Goal: Task Accomplishment & Management: Complete application form

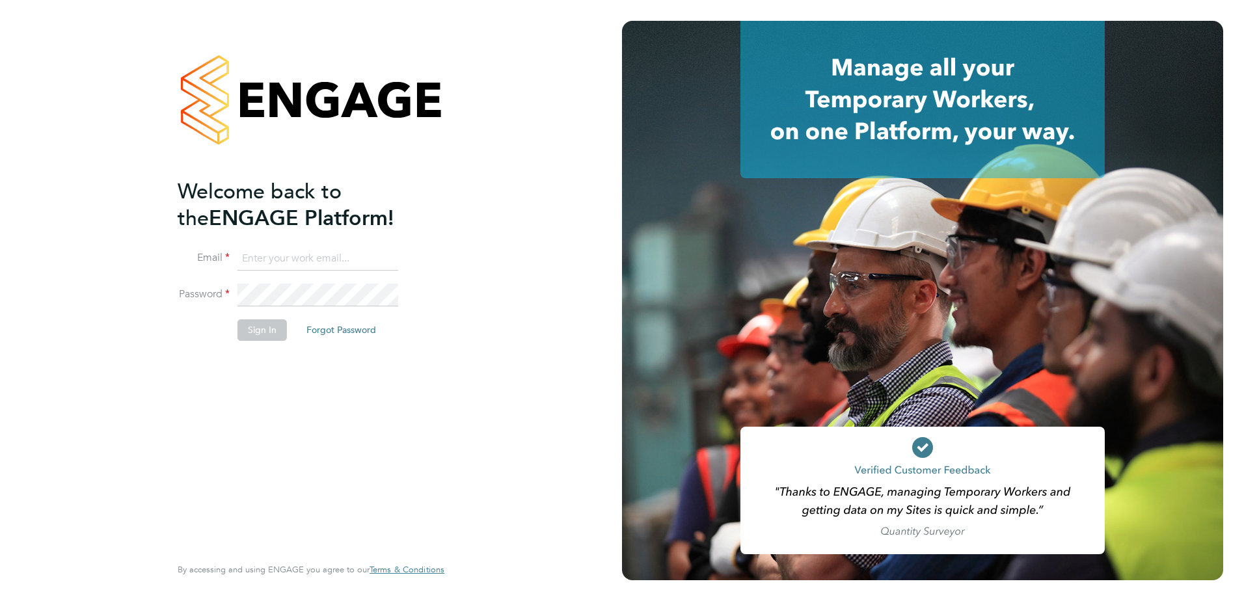
type input "[PERSON_NAME][EMAIL_ADDRESS][PERSON_NAME][DOMAIN_NAME]"
click at [261, 314] on li "Password" at bounding box center [305, 302] width 254 height 36
click at [258, 336] on button "Sign In" at bounding box center [261, 329] width 49 height 21
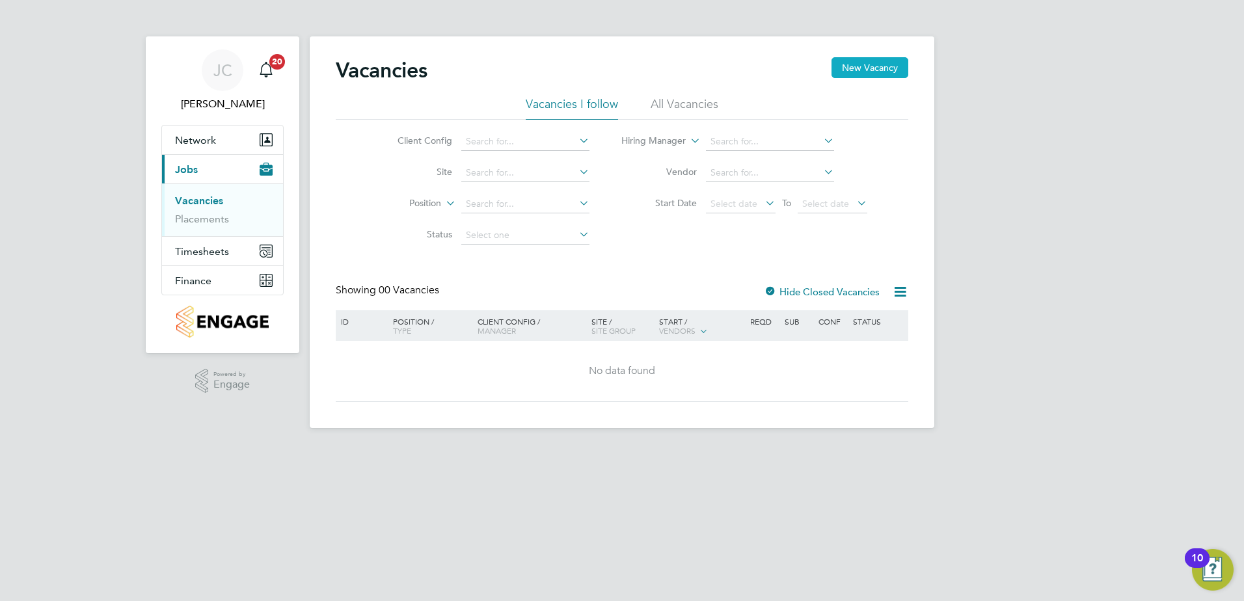
click at [882, 66] on button "New Vacancy" at bounding box center [870, 67] width 77 height 21
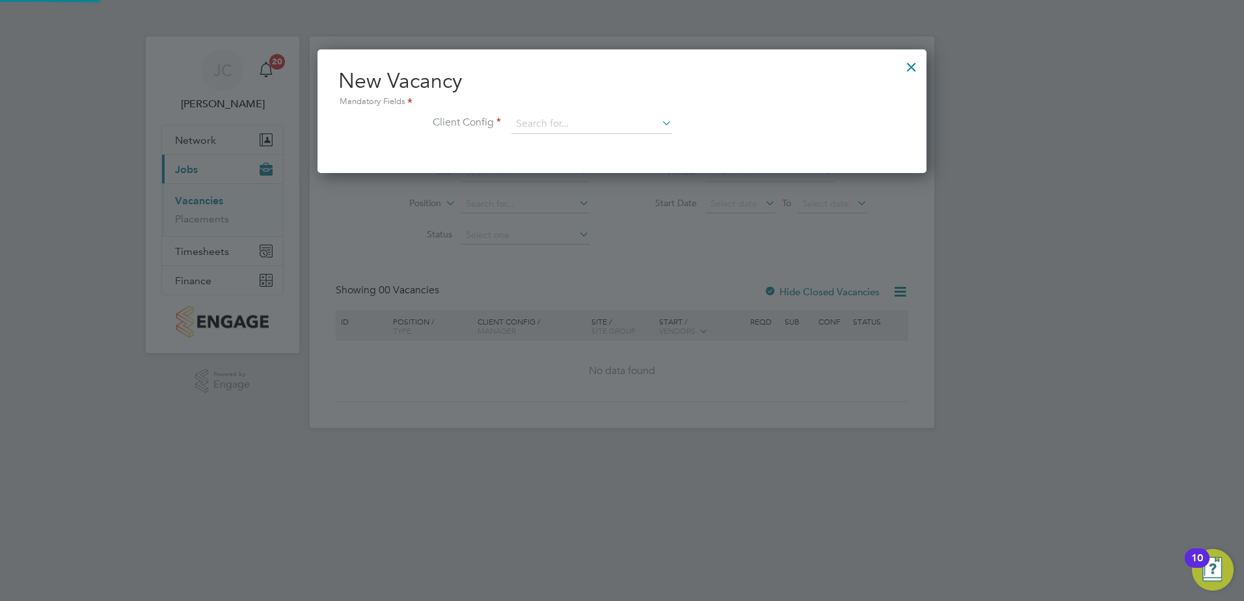
scroll to position [124, 610]
click at [537, 124] on input at bounding box center [591, 125] width 161 height 20
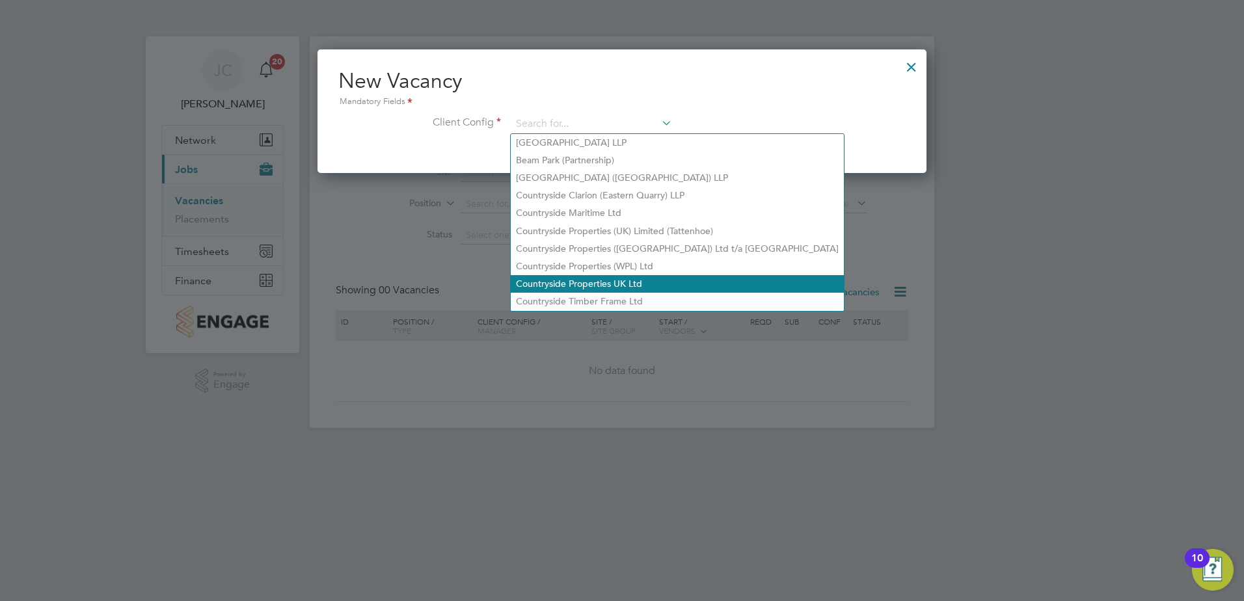
click at [662, 284] on li "Countryside Properties UK Ltd" at bounding box center [677, 284] width 333 height 18
type input "Countryside Properties UK Ltd"
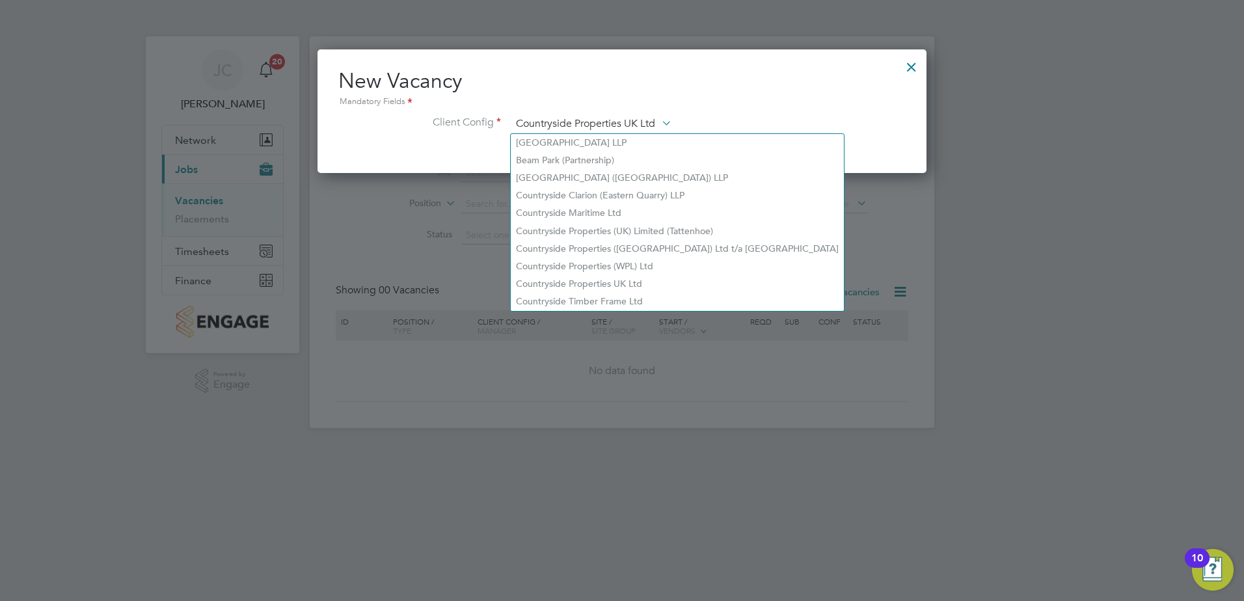
scroll to position [218, 610]
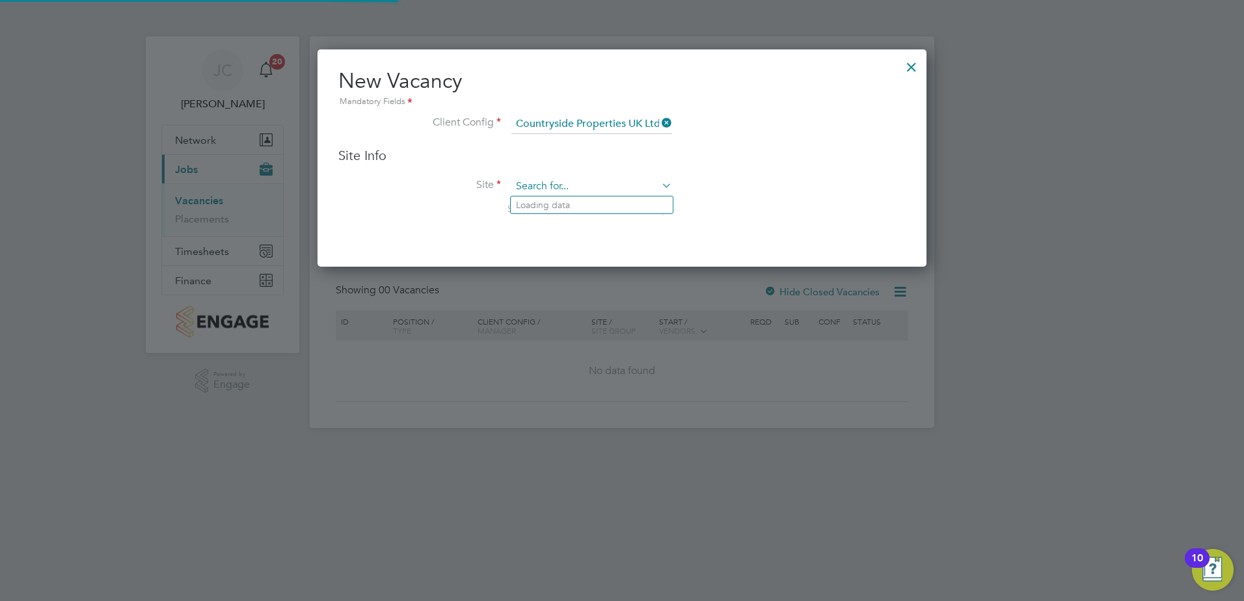
click at [585, 195] on div "Vacancies New Vacancy Vacancies I follow All Vacancies Client Config Site Posit…" at bounding box center [622, 232] width 625 height 392
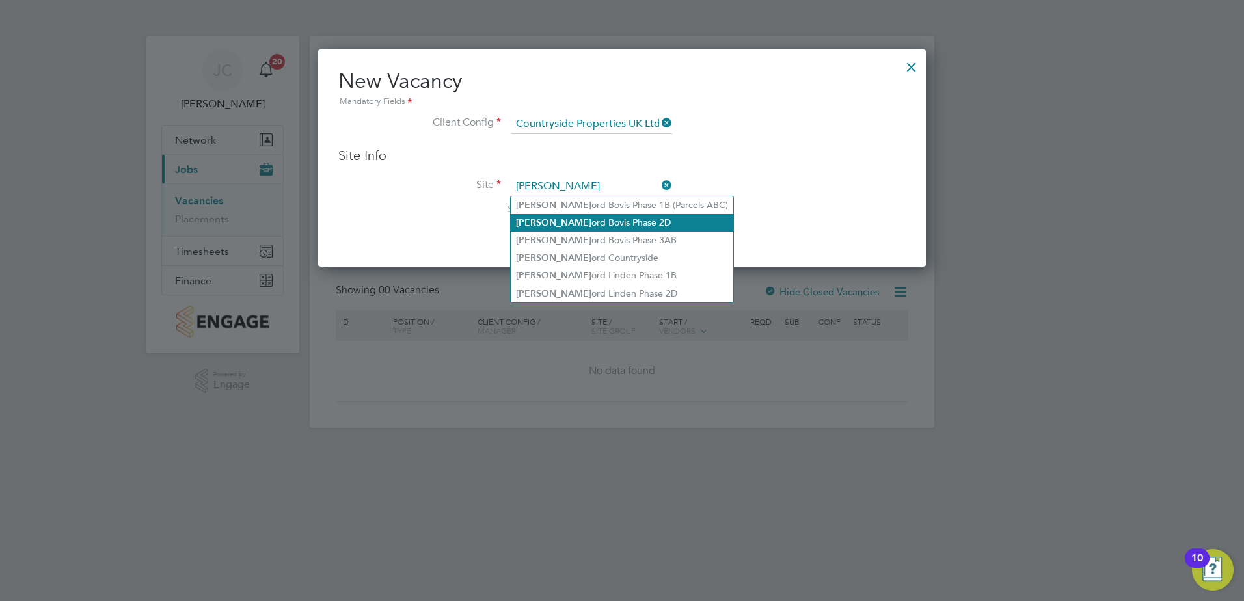
click at [624, 221] on li "Sherf ord Bovis Phase 2D" at bounding box center [622, 223] width 223 height 18
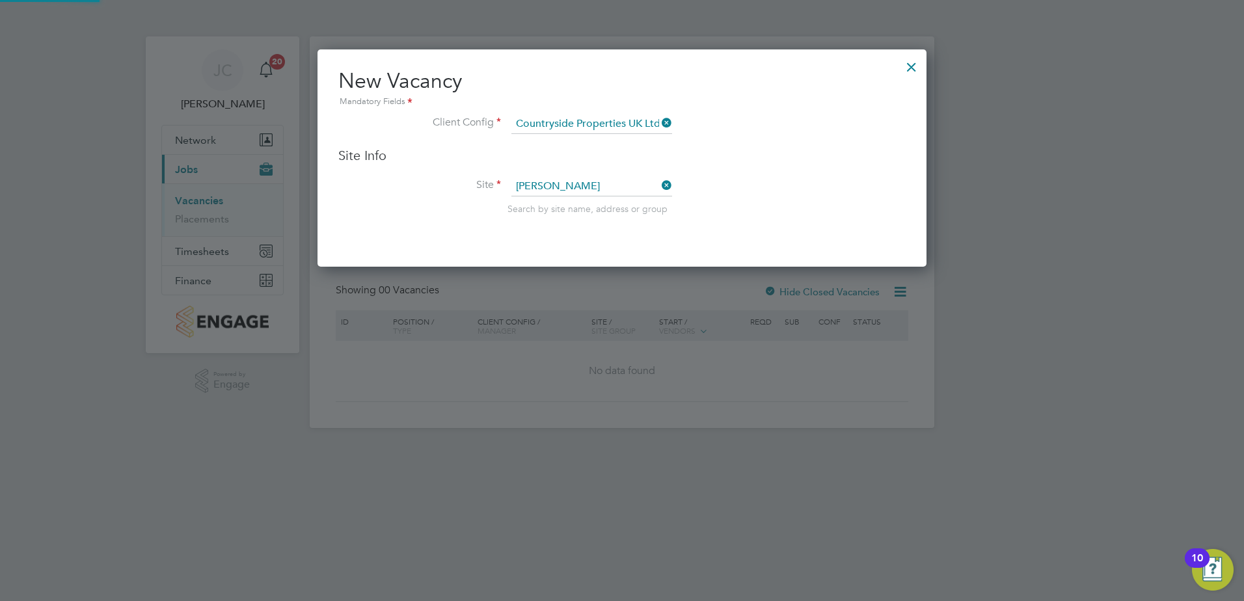
type input "Sherford Bovis Phase 2D"
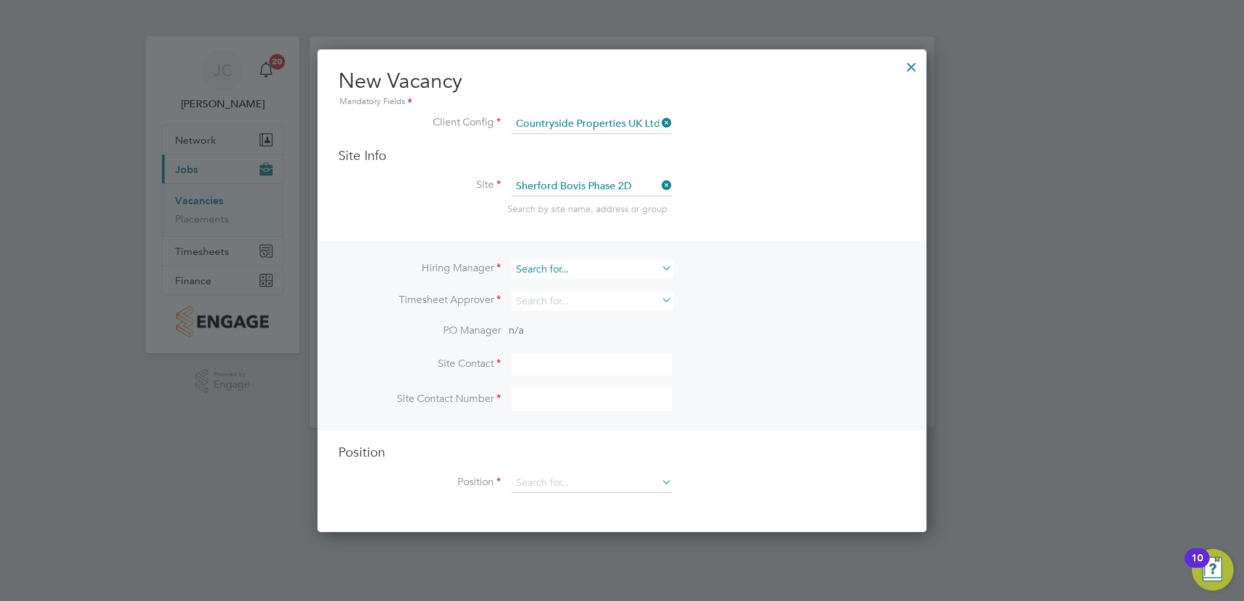
scroll to position [484, 610]
click at [598, 273] on input at bounding box center [591, 269] width 161 height 19
click at [593, 301] on li "Wayne Chilcott" at bounding box center [592, 306] width 162 height 18
type input "Wayne Chilcott"
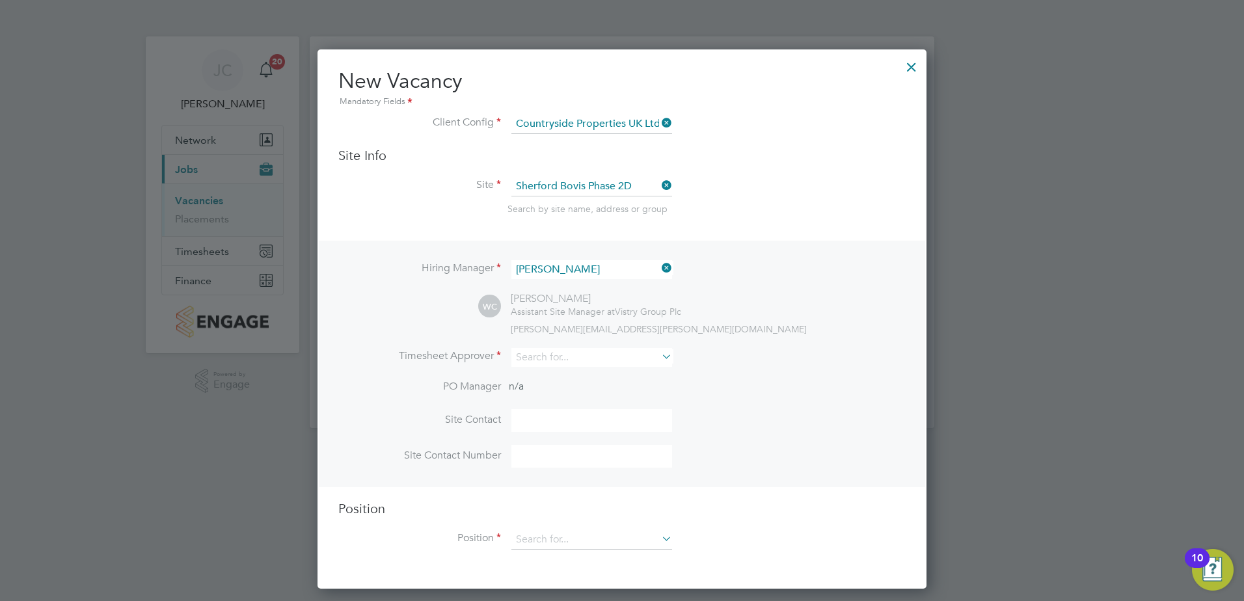
click at [814, 368] on li "Timesheet Approver" at bounding box center [621, 364] width 567 height 32
click at [579, 351] on input at bounding box center [591, 357] width 161 height 19
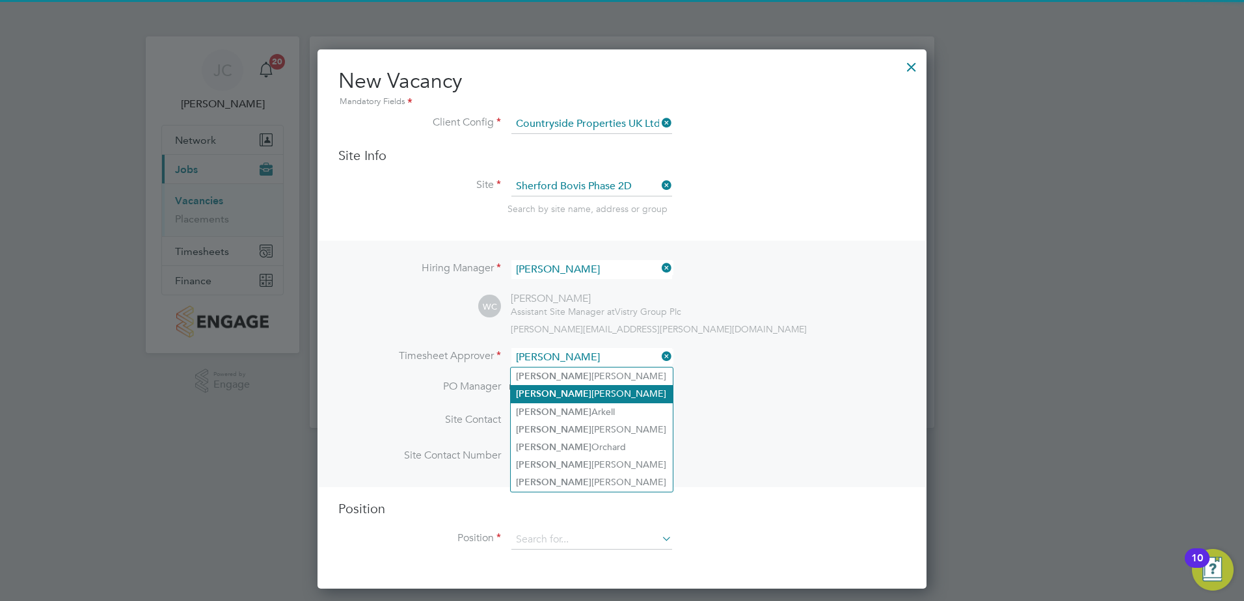
click at [597, 392] on li "Wayne Chilcott" at bounding box center [592, 394] width 162 height 18
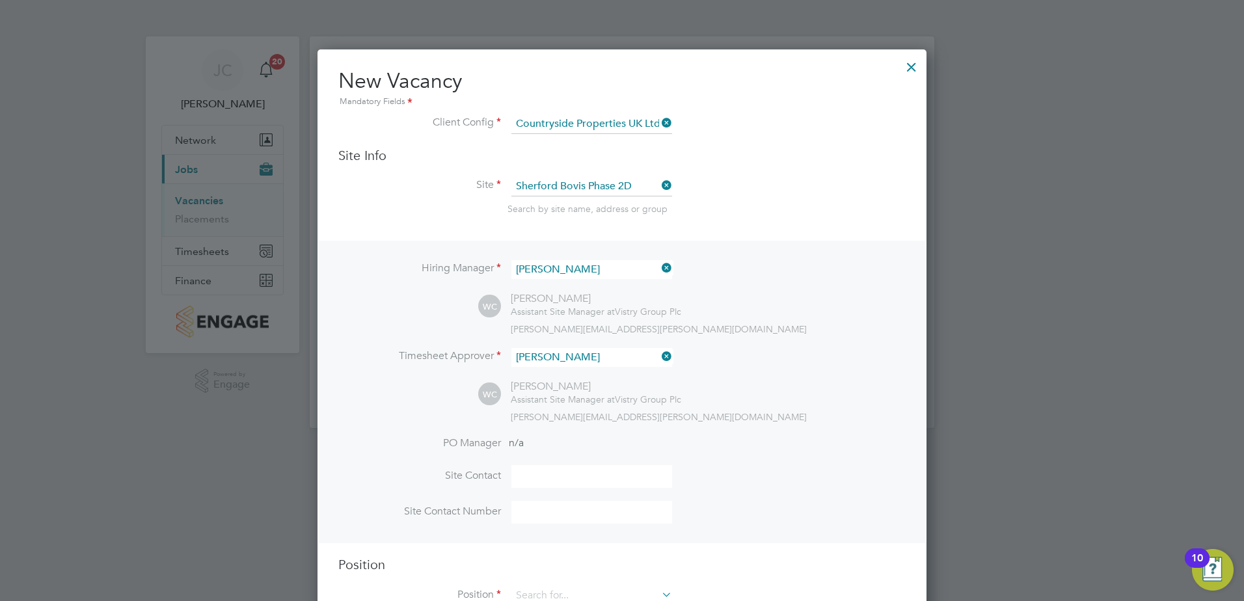
type input "Wayne Chilcott"
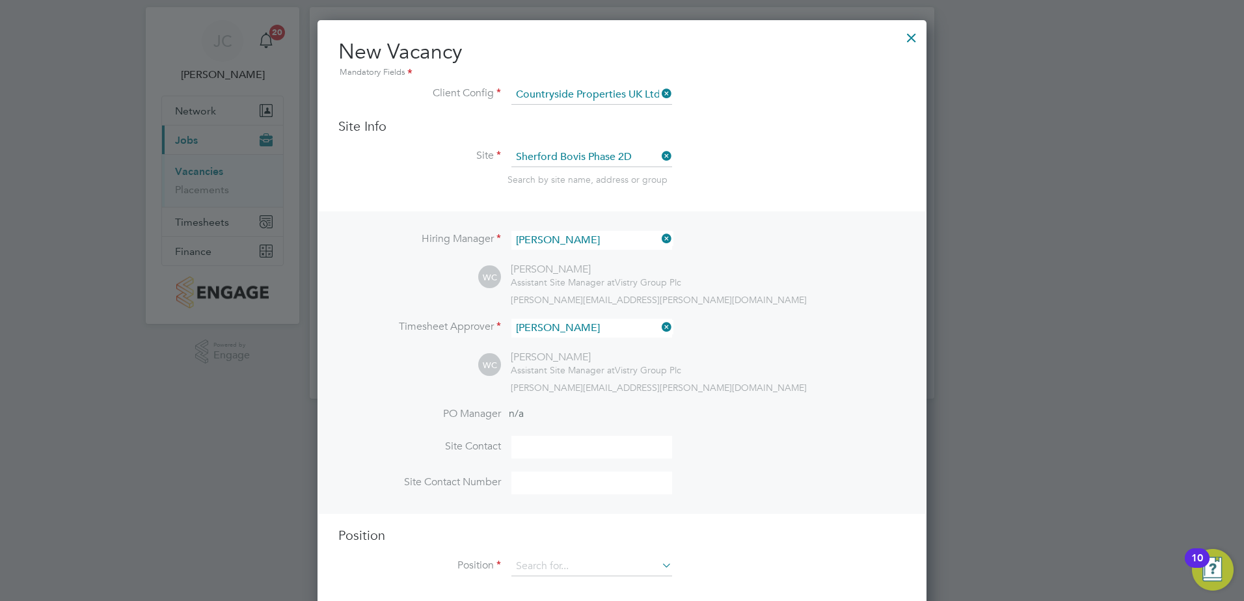
scroll to position [45, 0]
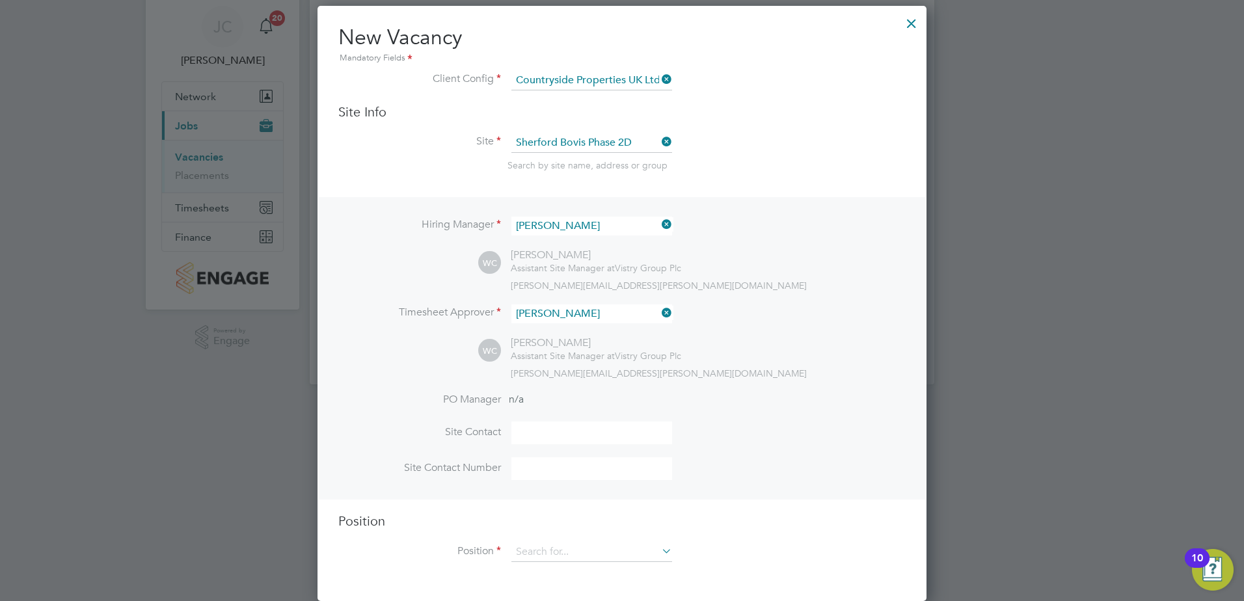
click at [578, 434] on input at bounding box center [591, 433] width 161 height 23
click at [811, 360] on div "WC Wayne Chilcott Assistant Site Manager at Vistry Group Plc wayne.chilcott@vis…" at bounding box center [691, 357] width 427 height 43
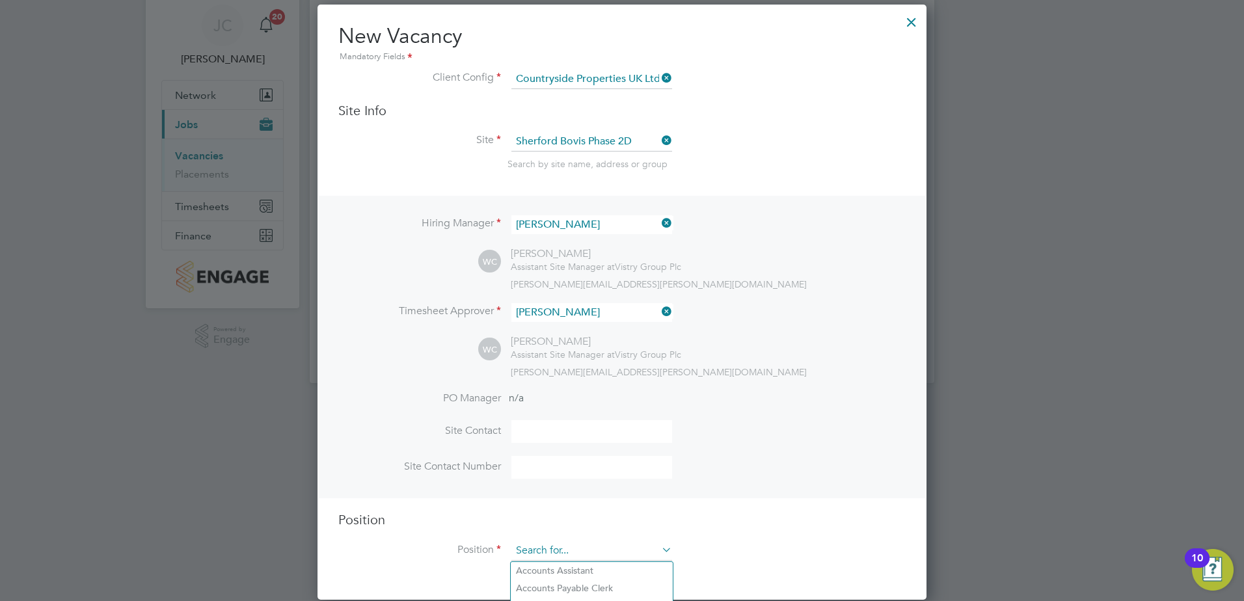
click at [575, 553] on input at bounding box center [591, 551] width 161 height 20
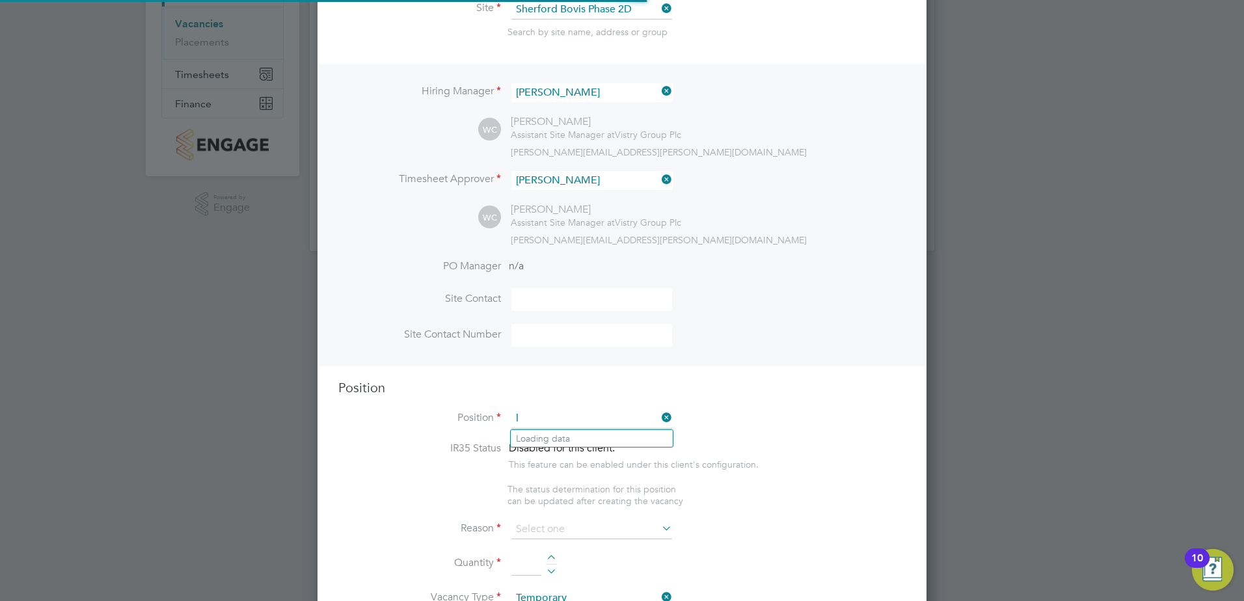
scroll to position [1870, 610]
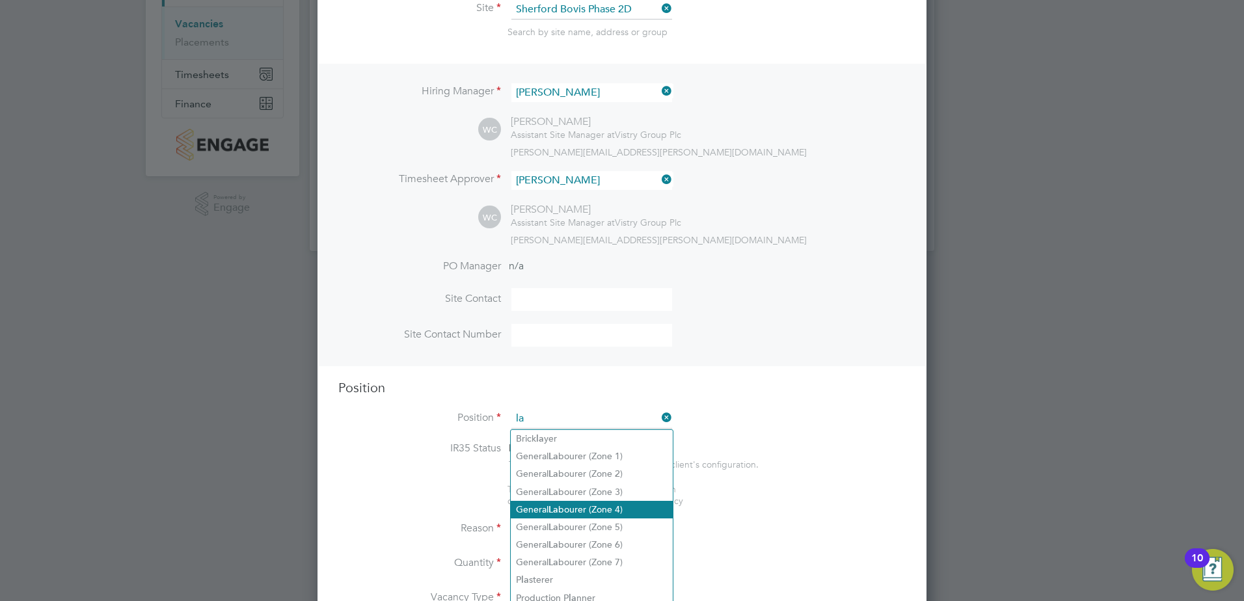
click at [632, 509] on li "General La bourer (Zone 4)" at bounding box center [592, 510] width 162 height 18
type input "General Labourer (Zone 4)"
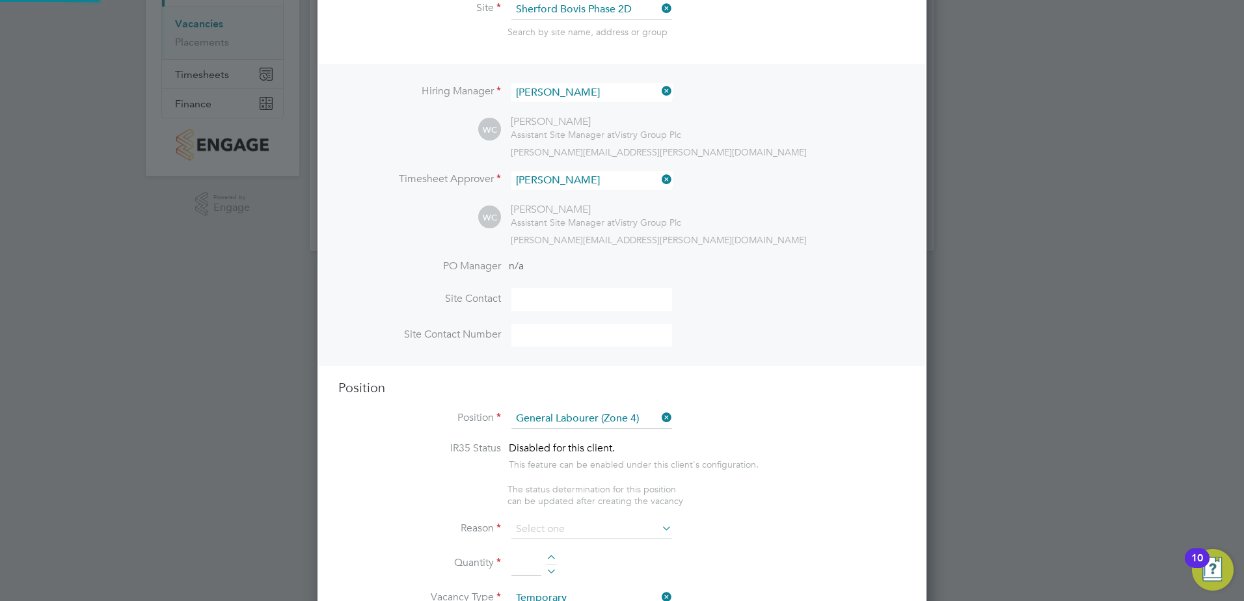
type textarea "- General site labouring duties - Supporting the trades on site - Moving materi…"
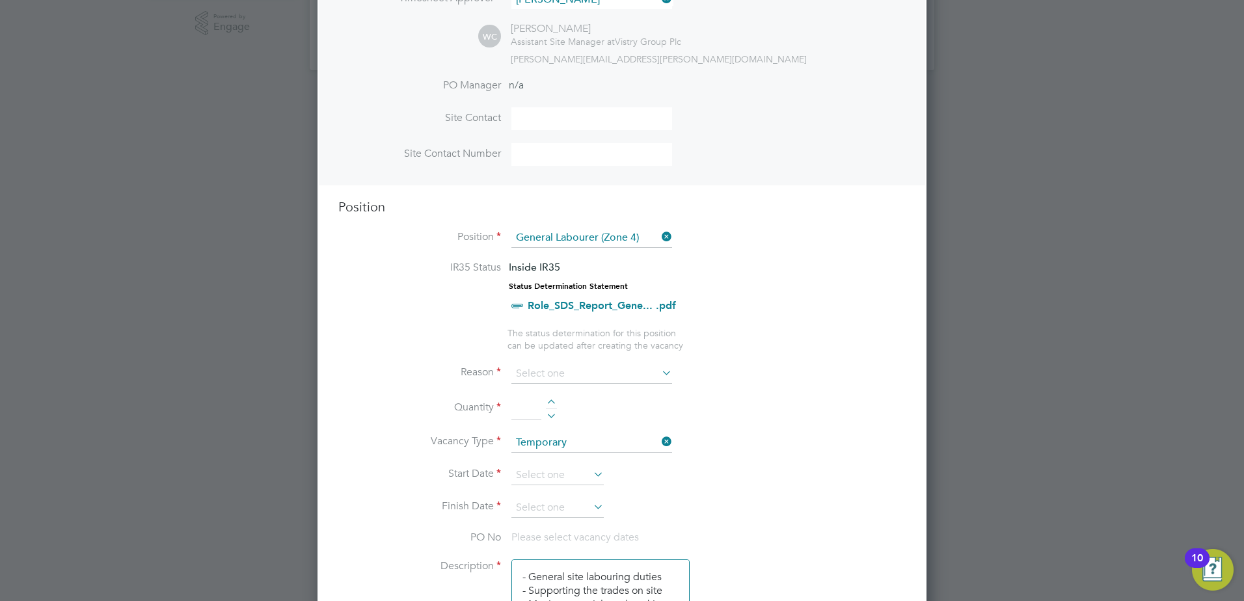
scroll to position [437, 0]
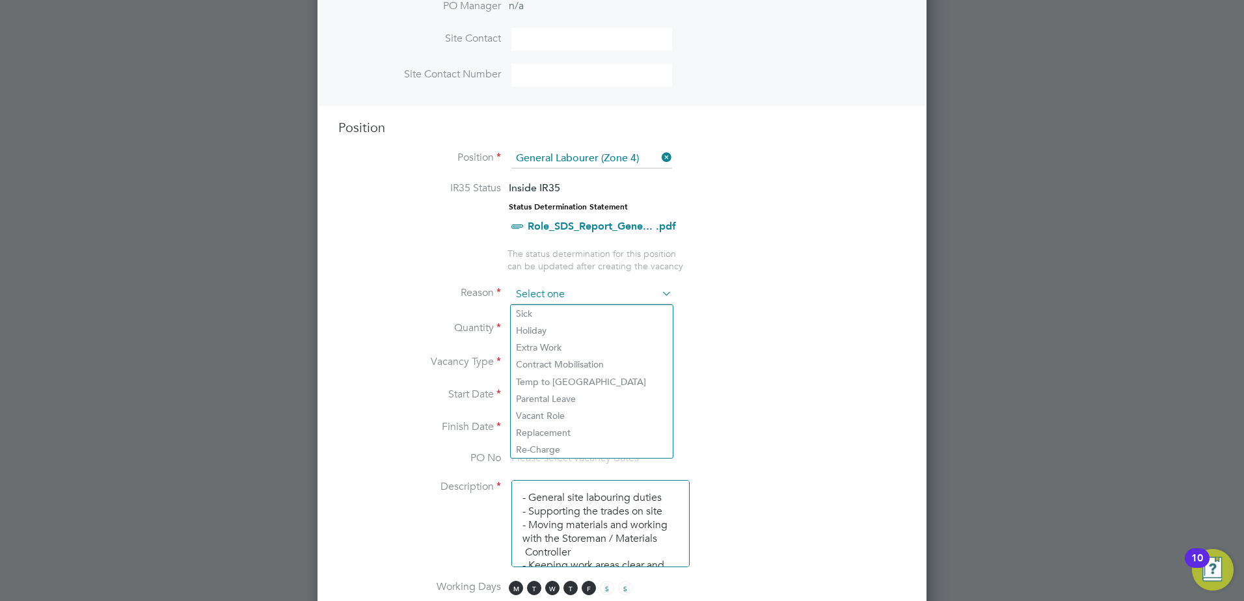
click at [617, 299] on input at bounding box center [591, 295] width 161 height 20
click at [549, 335] on li "Holiday" at bounding box center [592, 330] width 162 height 17
type input "Holiday"
click at [556, 326] on div at bounding box center [551, 324] width 11 height 9
type input "1"
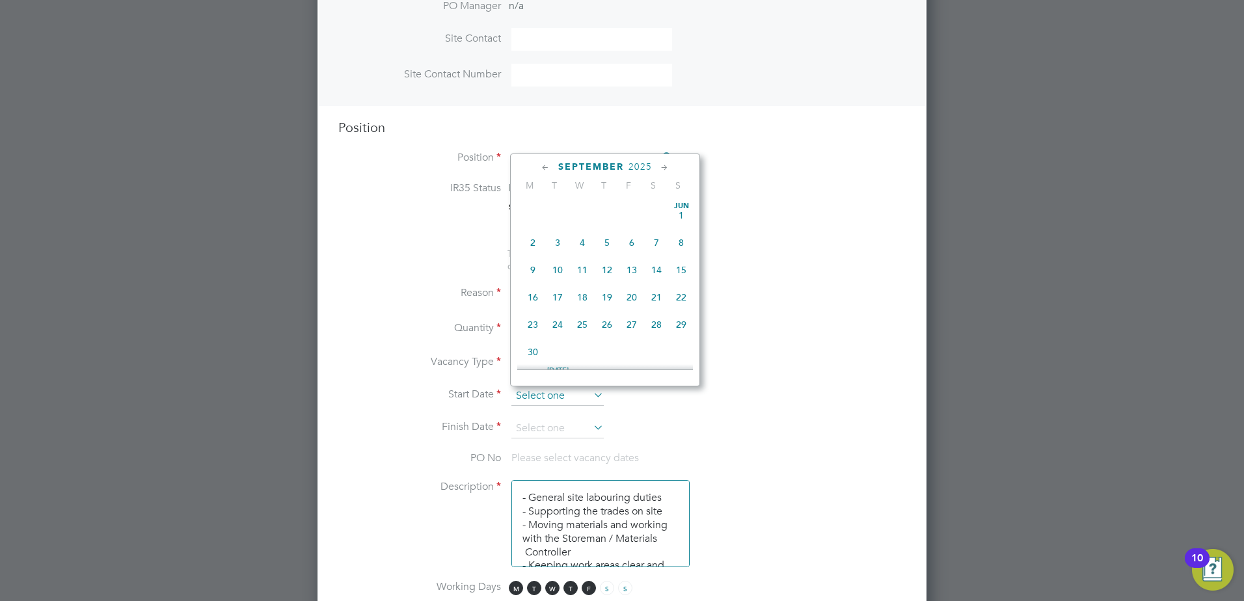
click at [577, 394] on input at bounding box center [557, 396] width 92 height 20
click at [557, 265] on span "30" at bounding box center [557, 257] width 25 height 25
type input "30 Sep 2025"
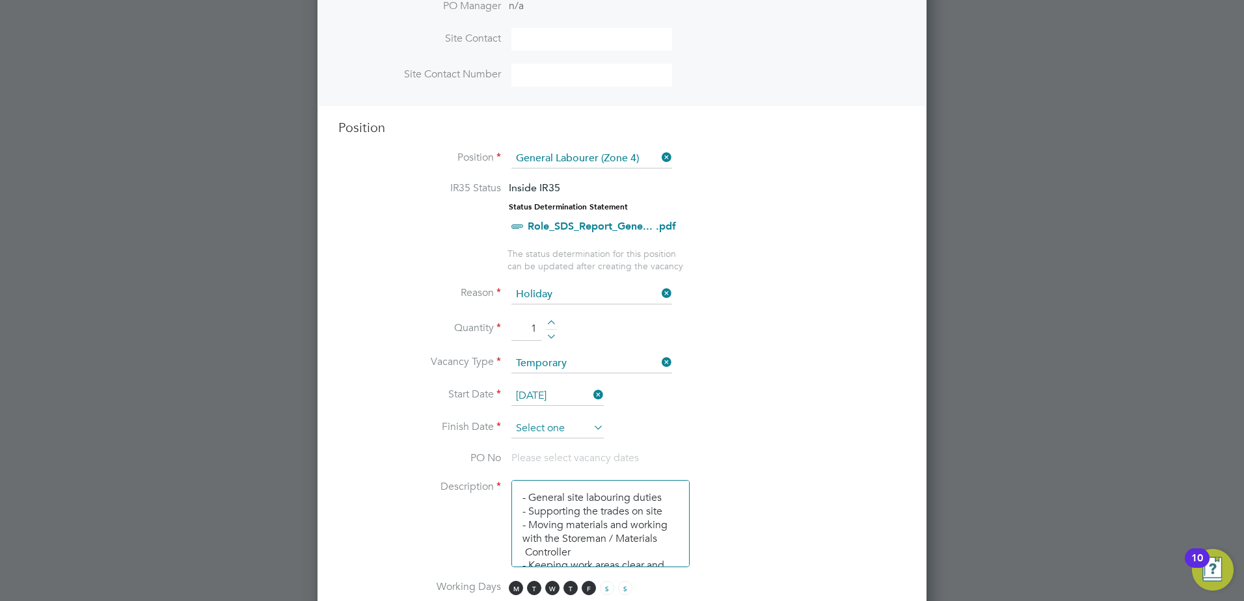
click at [567, 436] on input at bounding box center [557, 429] width 92 height 20
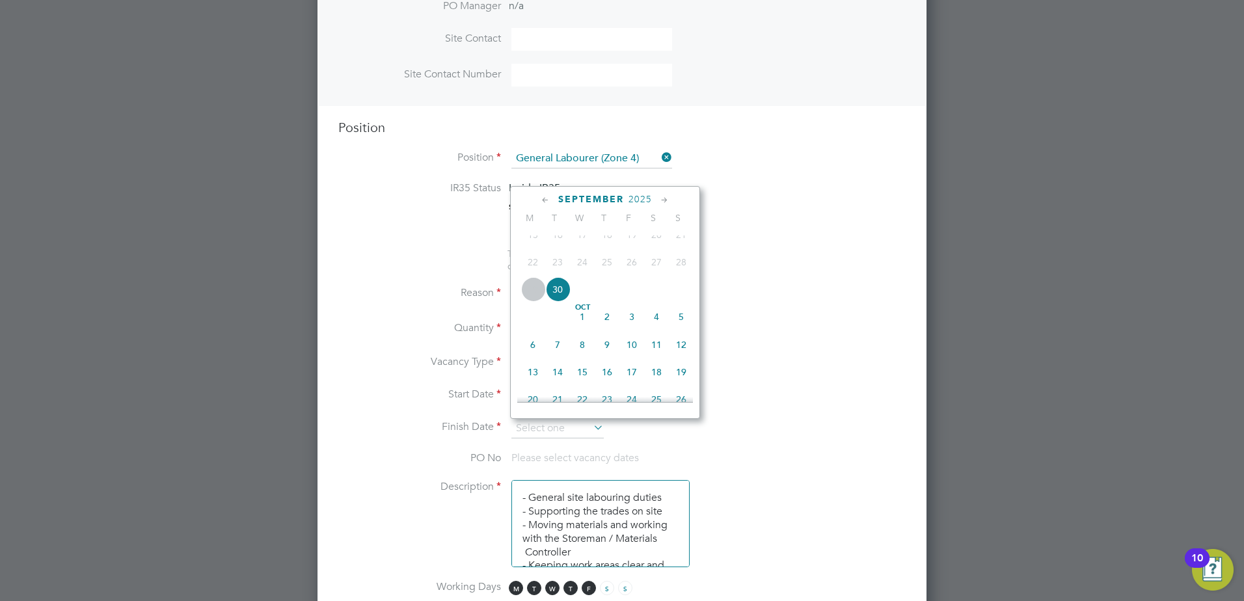
click at [608, 329] on span "2" at bounding box center [607, 317] width 25 height 25
type input "02 Oct 2025"
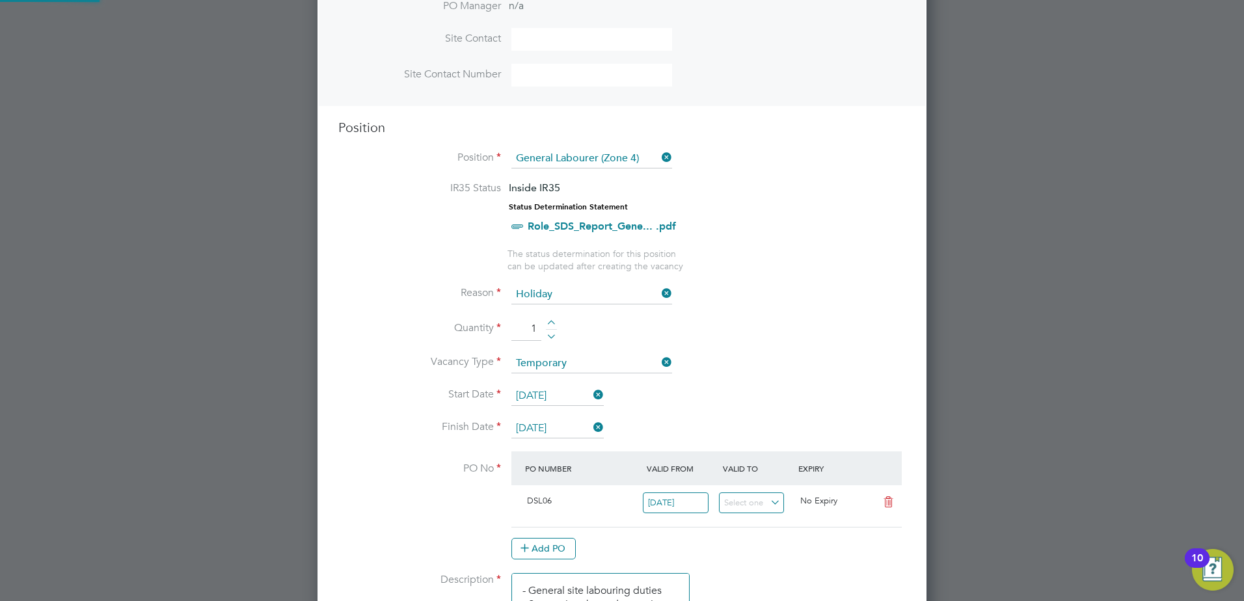
scroll to position [22, 122]
click at [837, 350] on li "Quantity 1" at bounding box center [621, 336] width 567 height 36
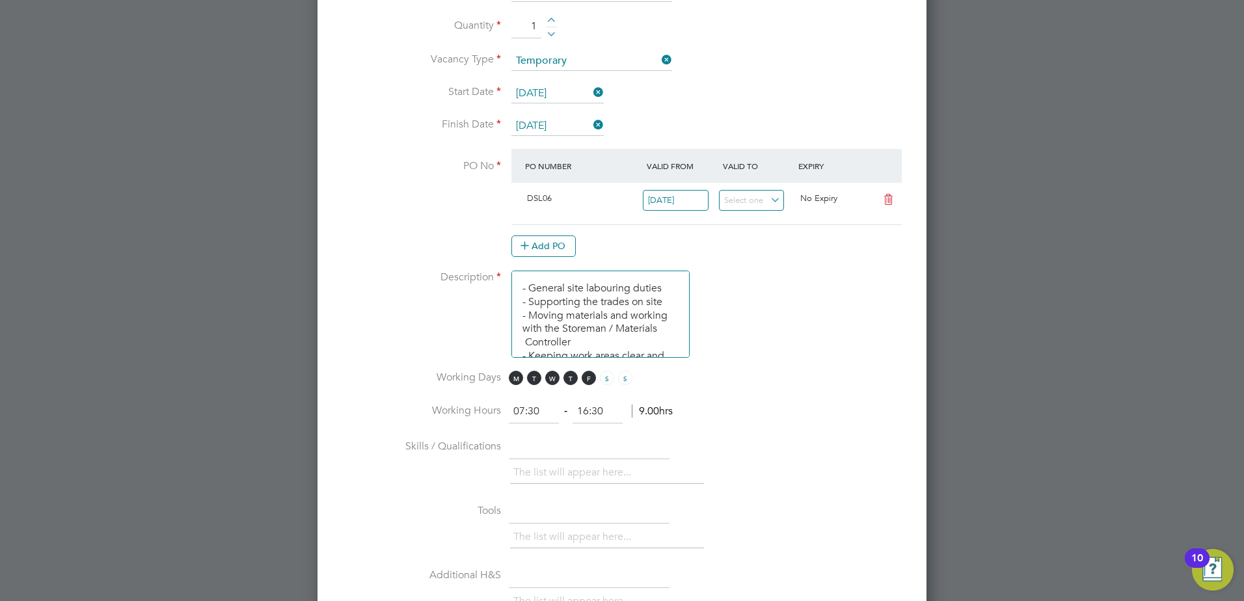
scroll to position [763, 0]
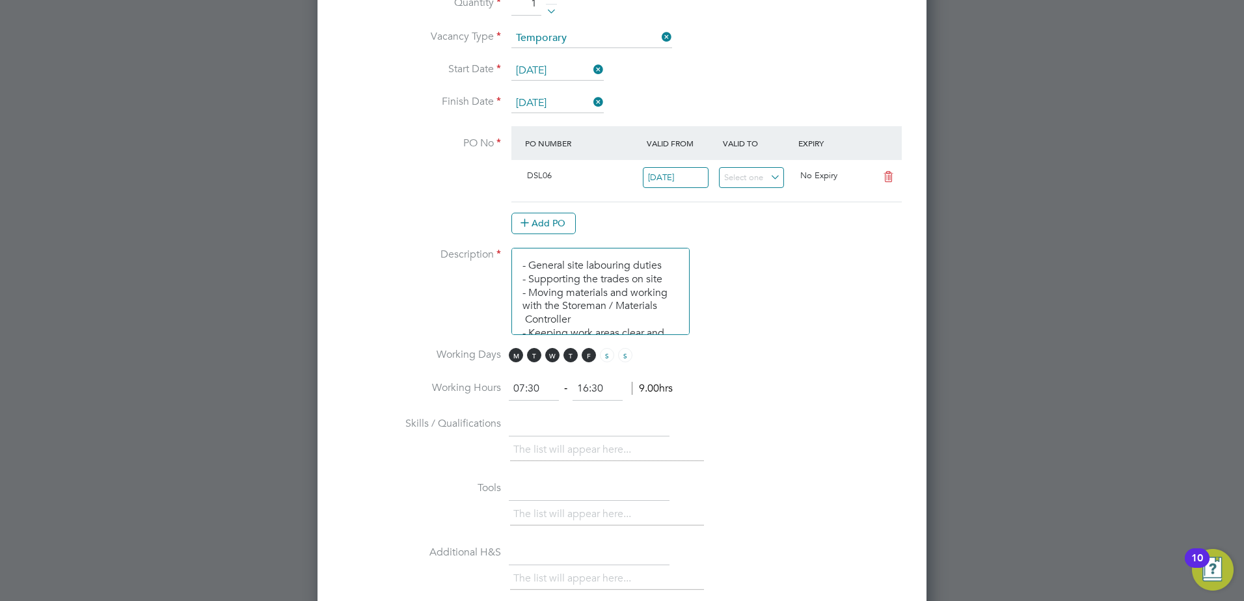
drag, startPoint x: 604, startPoint y: 386, endPoint x: 560, endPoint y: 385, distance: 44.9
click at [560, 385] on ng-form "07:30 ‐ 16:30 9.00hrs" at bounding box center [591, 388] width 164 height 13
type input "17:00"
click at [883, 426] on li "Skills / Qualifications The list will appear here..." at bounding box center [621, 446] width 567 height 64
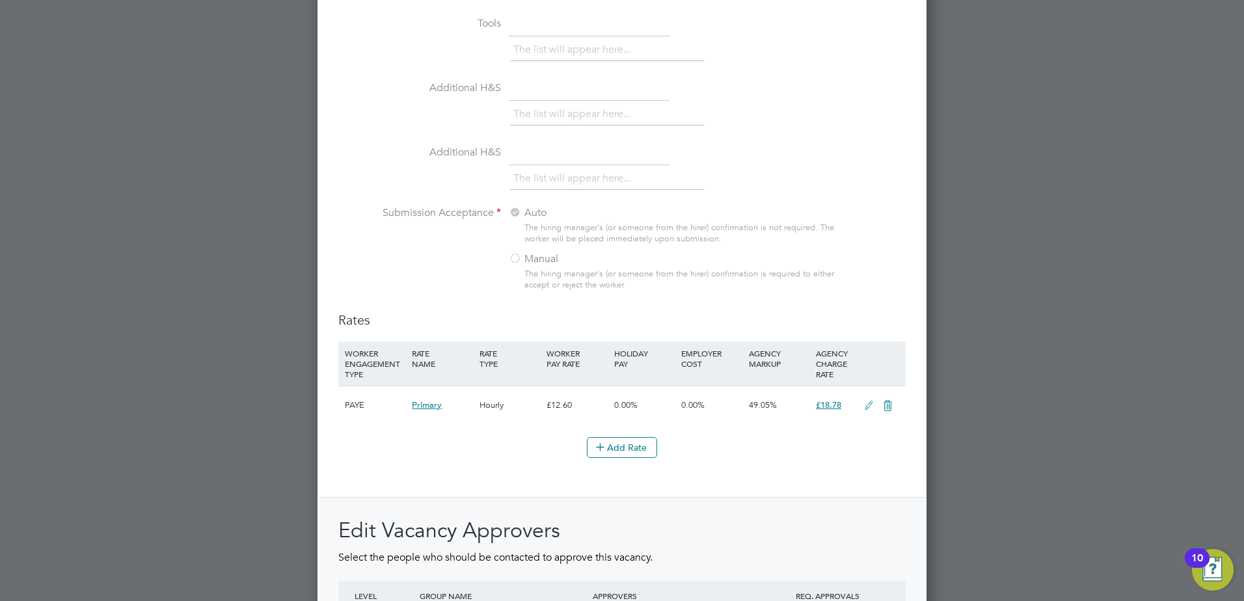
scroll to position [0, 0]
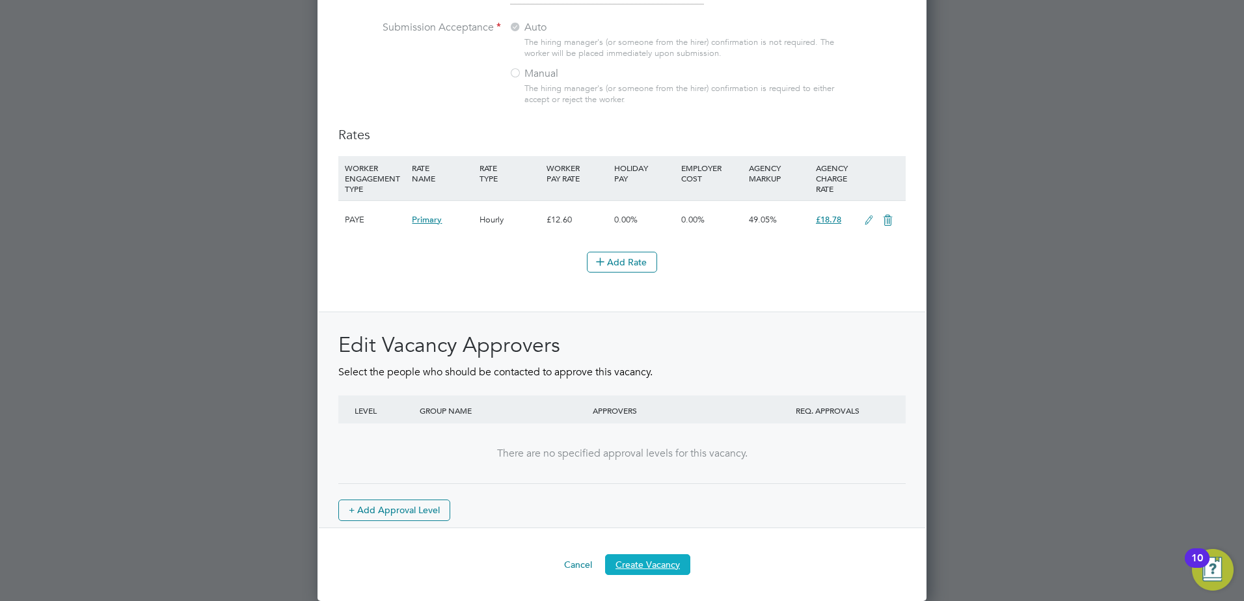
click at [660, 569] on button "Create Vacancy" at bounding box center [647, 564] width 85 height 21
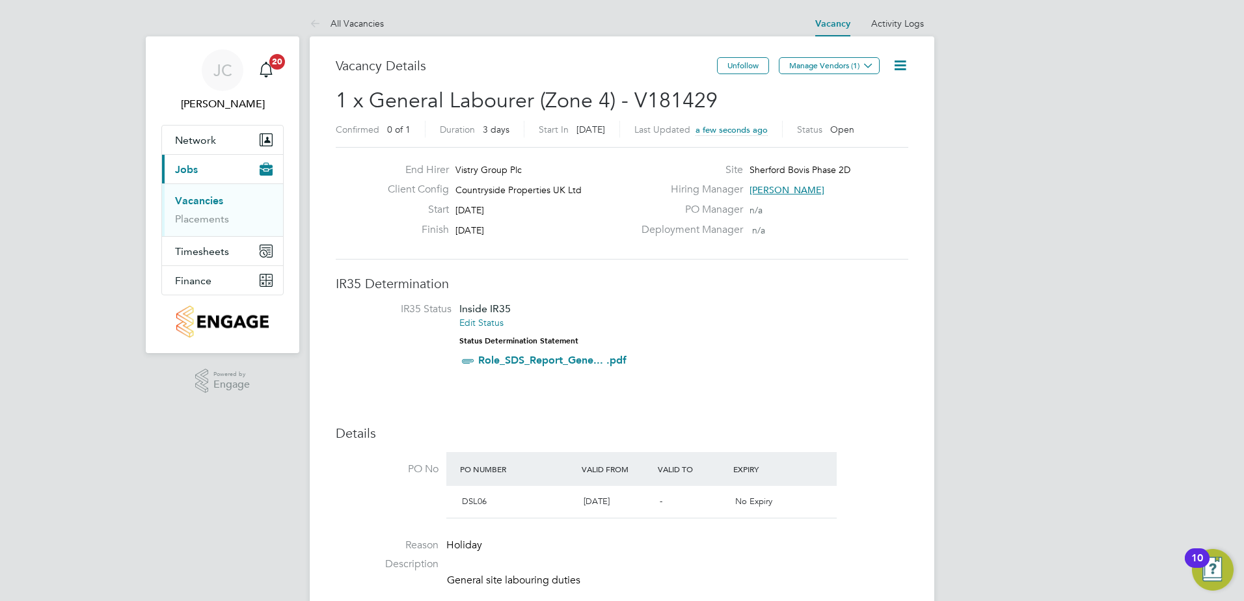
click at [838, 75] on span "Manage Vendors (1)" at bounding box center [830, 70] width 103 height 12
click at [837, 69] on button "Manage Vendors (1)" at bounding box center [829, 65] width 101 height 17
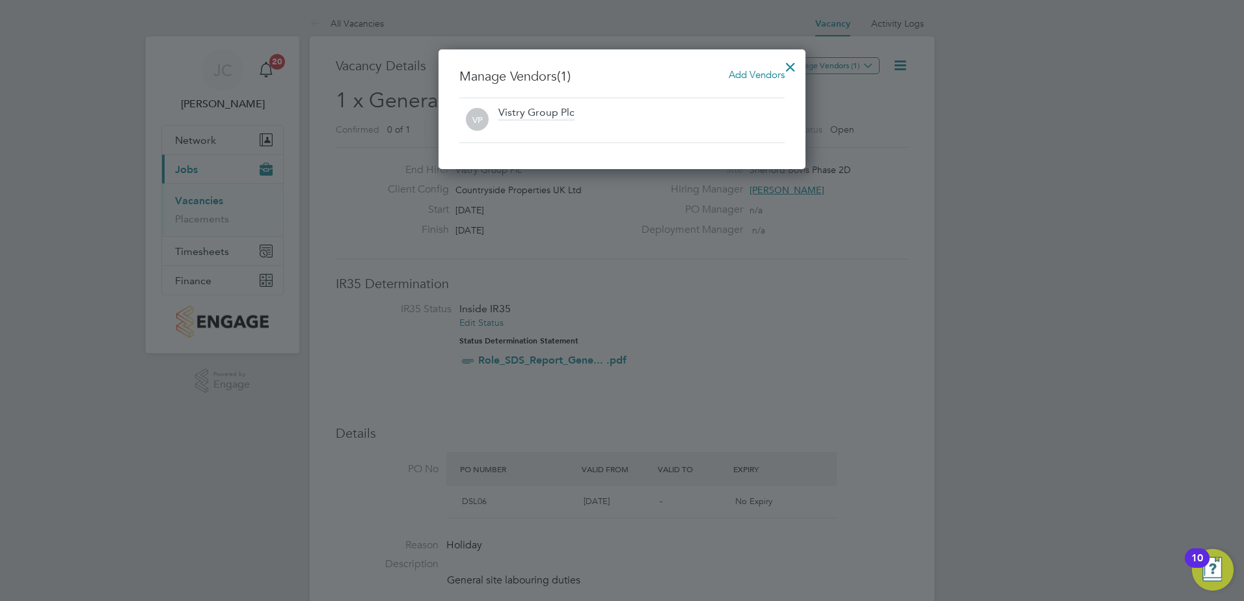
click at [761, 75] on span "Add Vendors" at bounding box center [757, 74] width 56 height 12
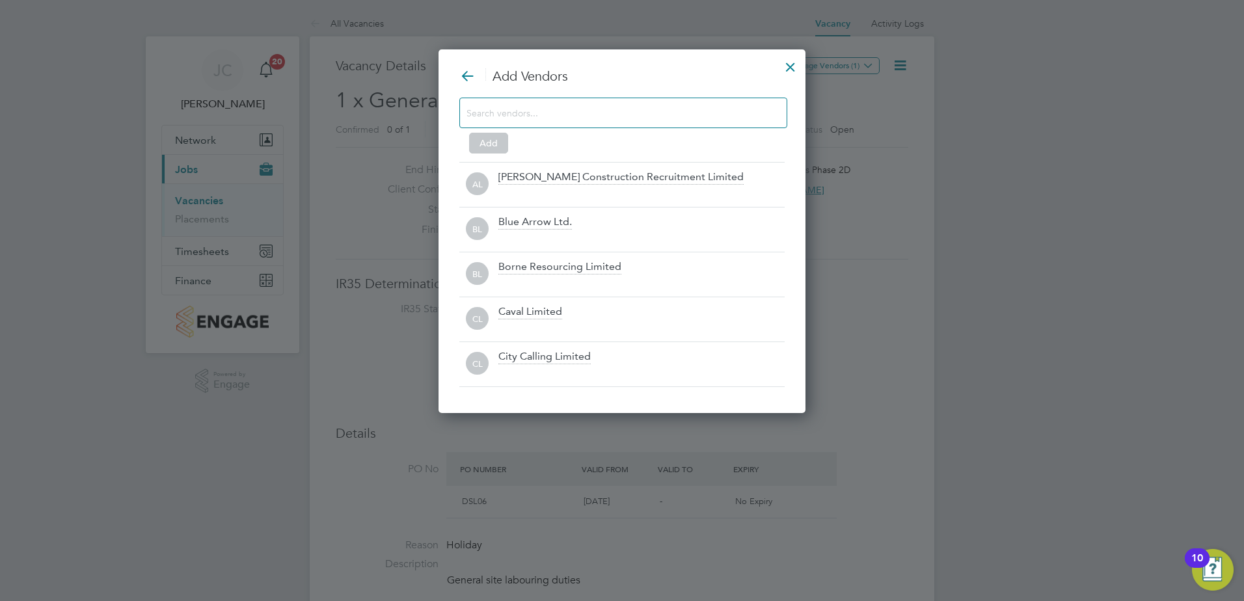
click at [550, 129] on div "Add" at bounding box center [621, 123] width 325 height 51
click at [550, 113] on input at bounding box center [613, 112] width 293 height 17
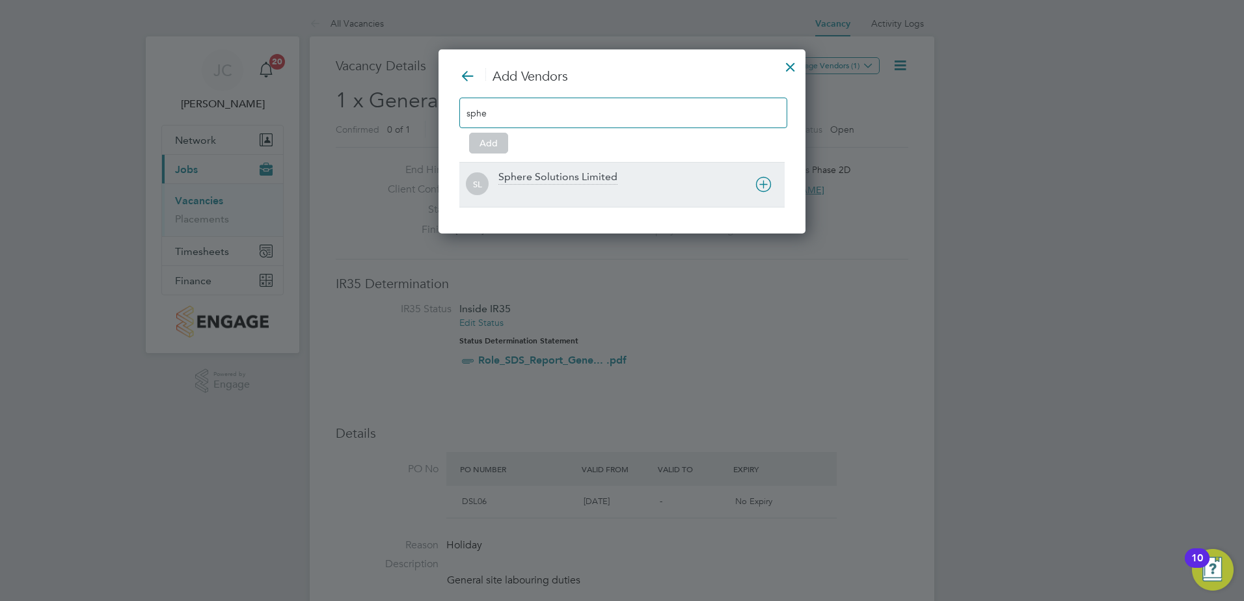
type input "sphe"
click at [761, 186] on icon at bounding box center [763, 184] width 16 height 16
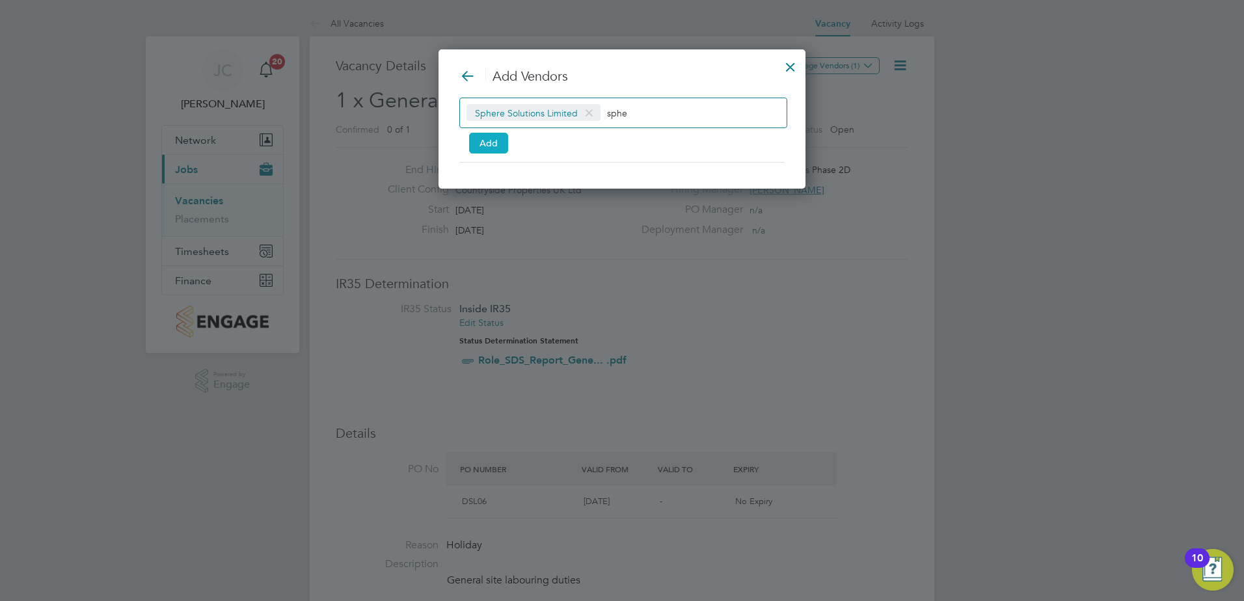
click at [476, 139] on button "Add" at bounding box center [488, 143] width 39 height 21
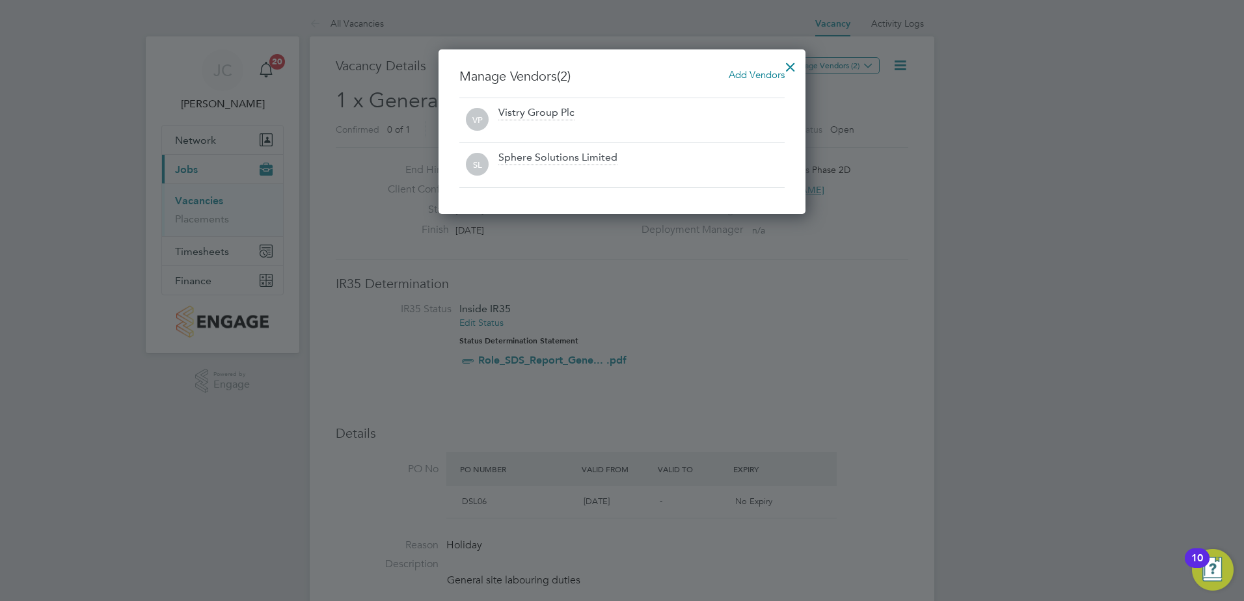
click at [1076, 278] on div at bounding box center [622, 300] width 1244 height 601
click at [793, 66] on div at bounding box center [790, 63] width 23 height 23
